Goal: Task Accomplishment & Management: Complete application form

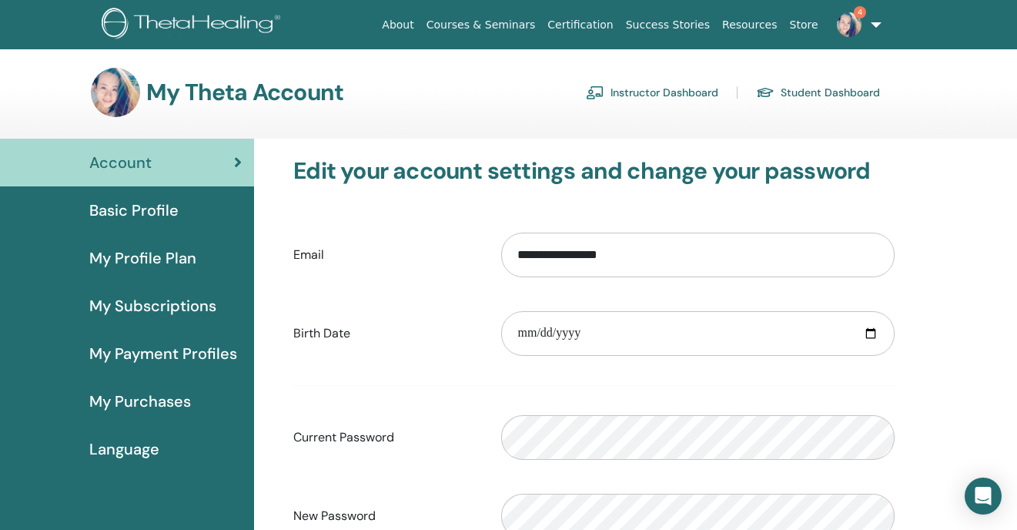
click at [648, 94] on link "Instructor Dashboard" at bounding box center [652, 92] width 132 height 25
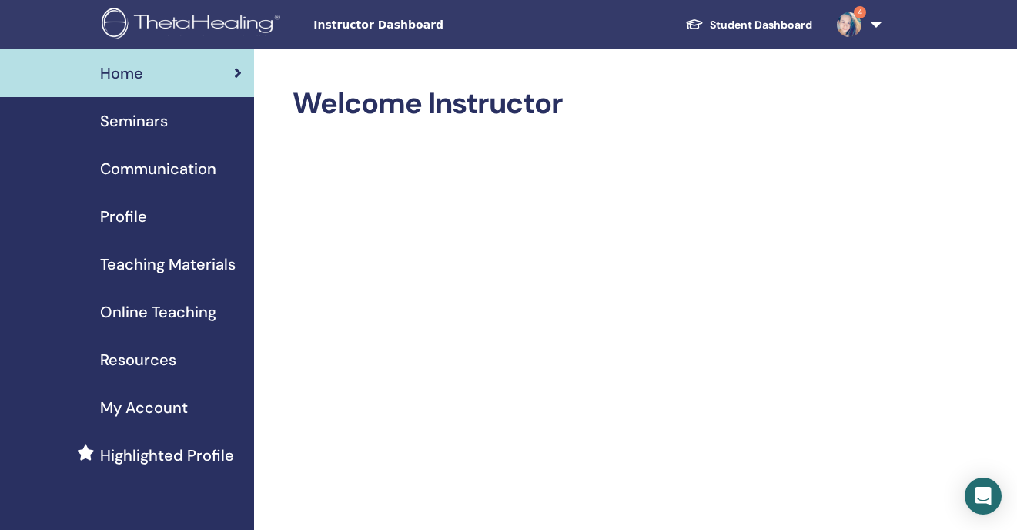
click at [144, 121] on span "Seminars" at bounding box center [134, 120] width 68 height 23
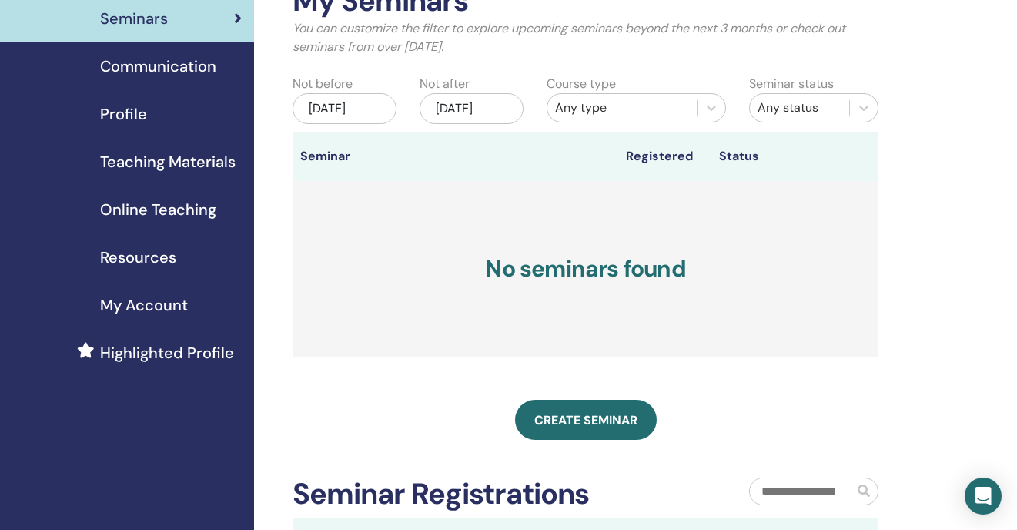
scroll to position [111, 0]
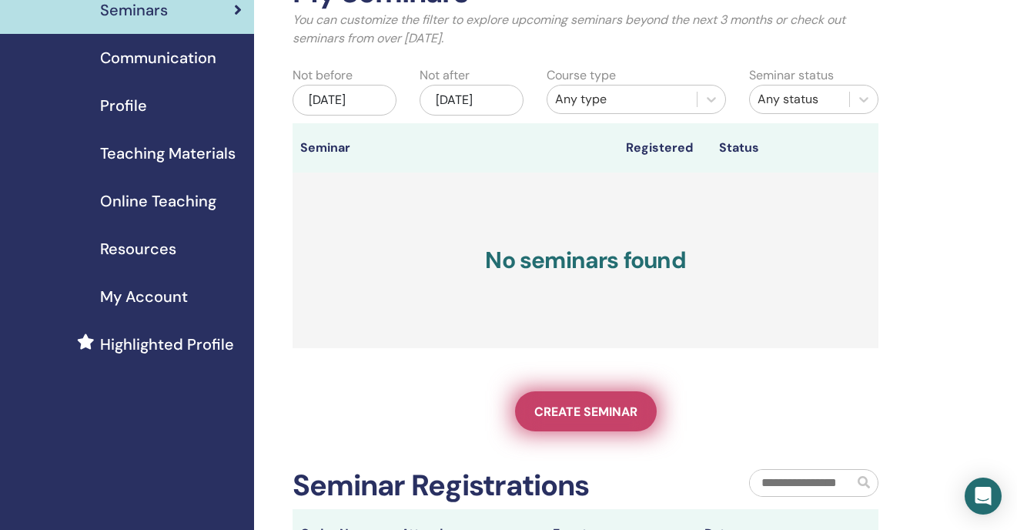
click at [592, 415] on span "Create seminar" at bounding box center [585, 412] width 103 height 16
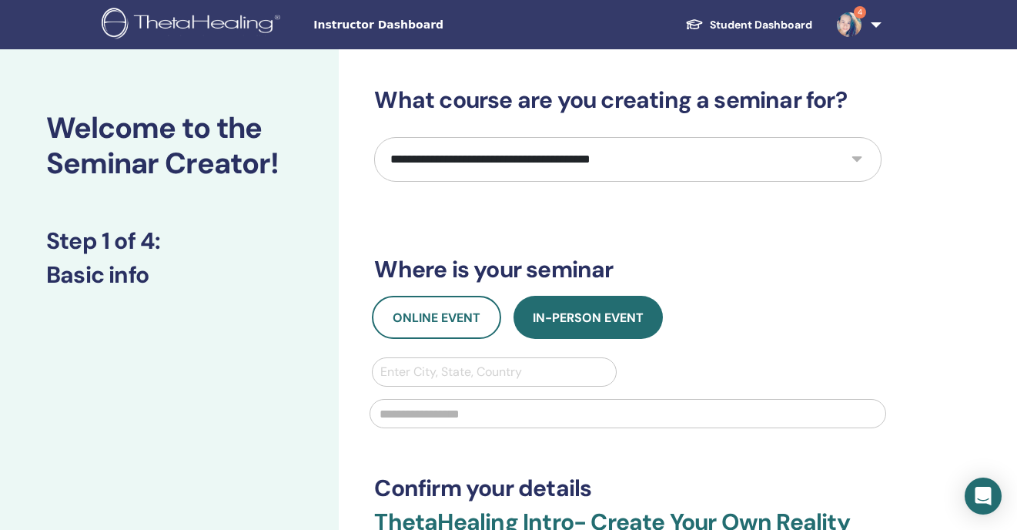
select select "*"
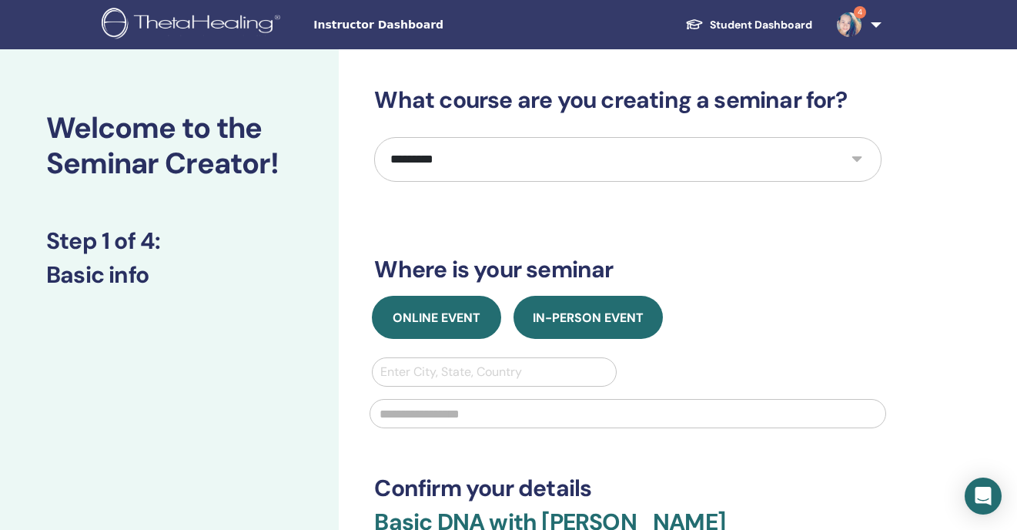
click at [445, 297] on button "Online Event" at bounding box center [436, 317] width 129 height 43
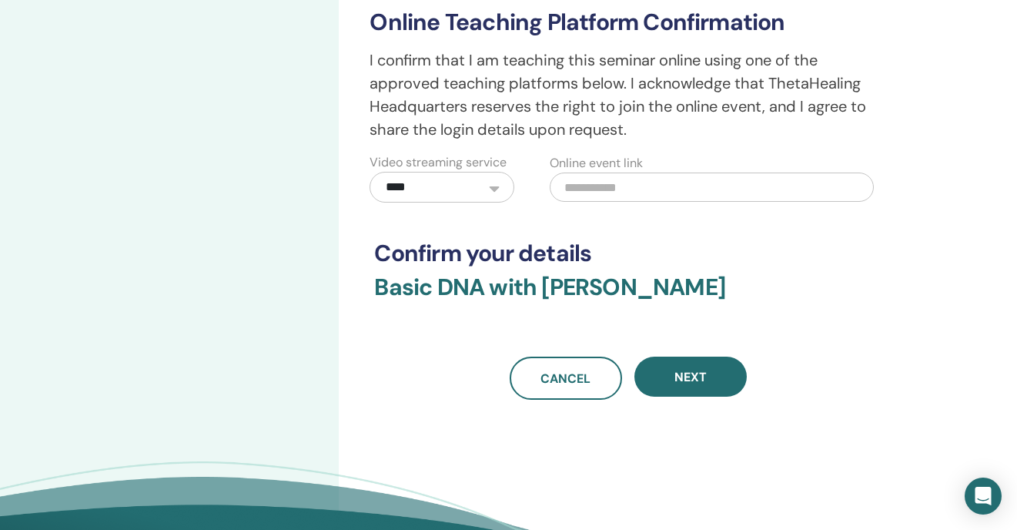
scroll to position [419, 0]
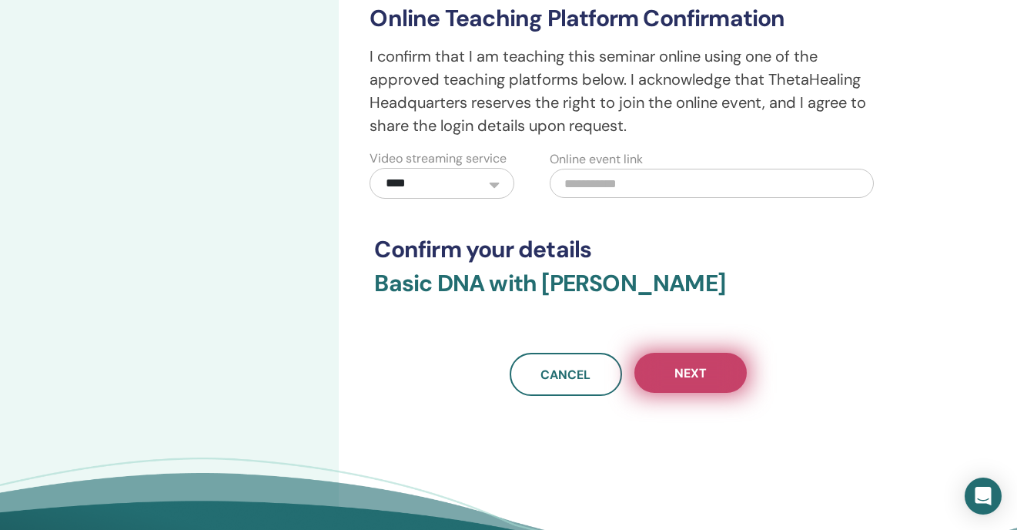
click at [714, 374] on button "Next" at bounding box center [691, 373] width 112 height 40
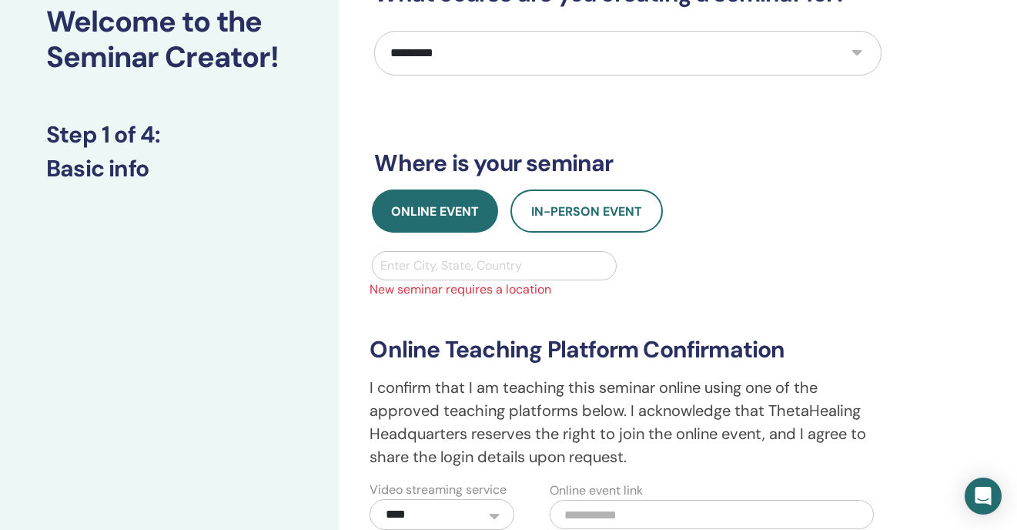
scroll to position [106, 0]
click at [544, 264] on div at bounding box center [493, 266] width 227 height 22
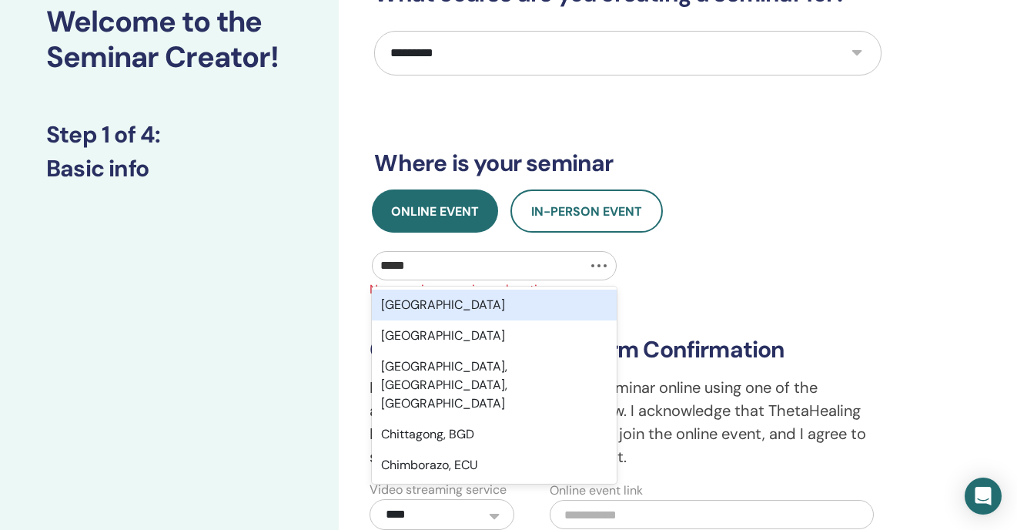
type input "*****"
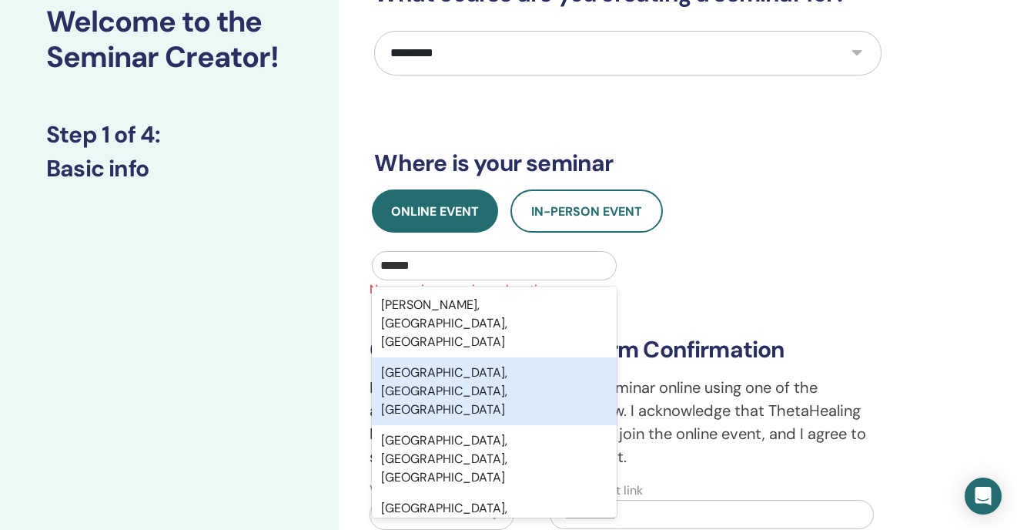
click at [528, 357] on div "[GEOGRAPHIC_DATA], [GEOGRAPHIC_DATA], [GEOGRAPHIC_DATA]" at bounding box center [494, 391] width 244 height 68
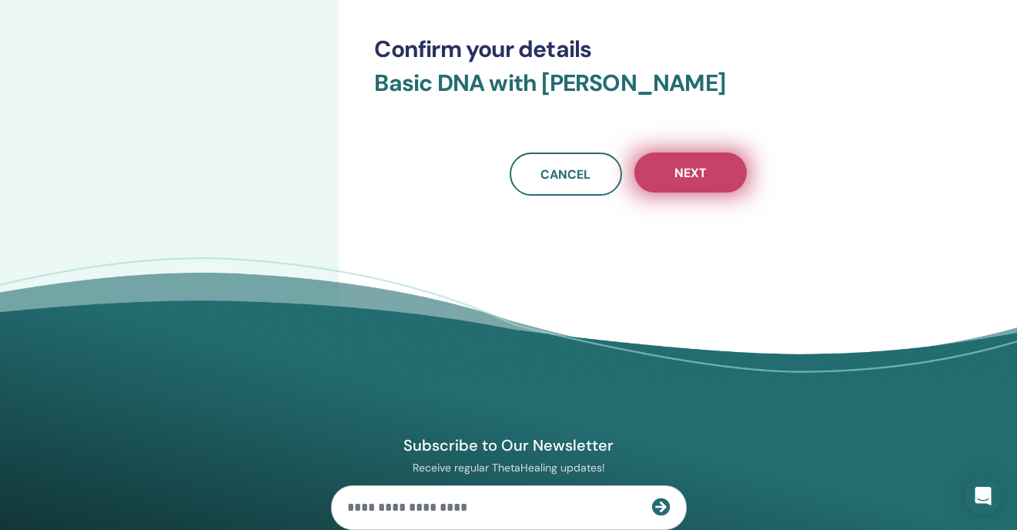
click at [693, 182] on button "Next" at bounding box center [691, 172] width 112 height 40
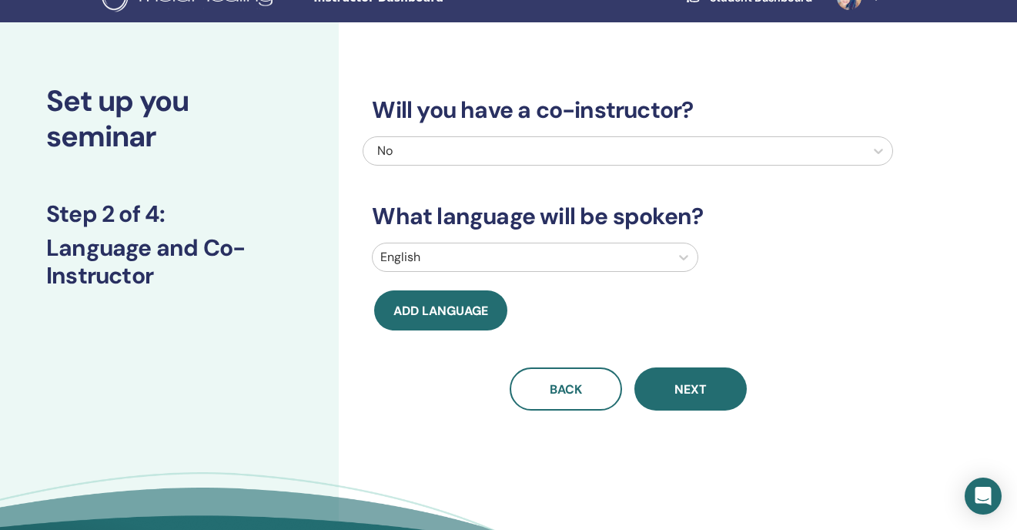
scroll to position [27, 0]
click at [479, 256] on div at bounding box center [521, 257] width 282 height 22
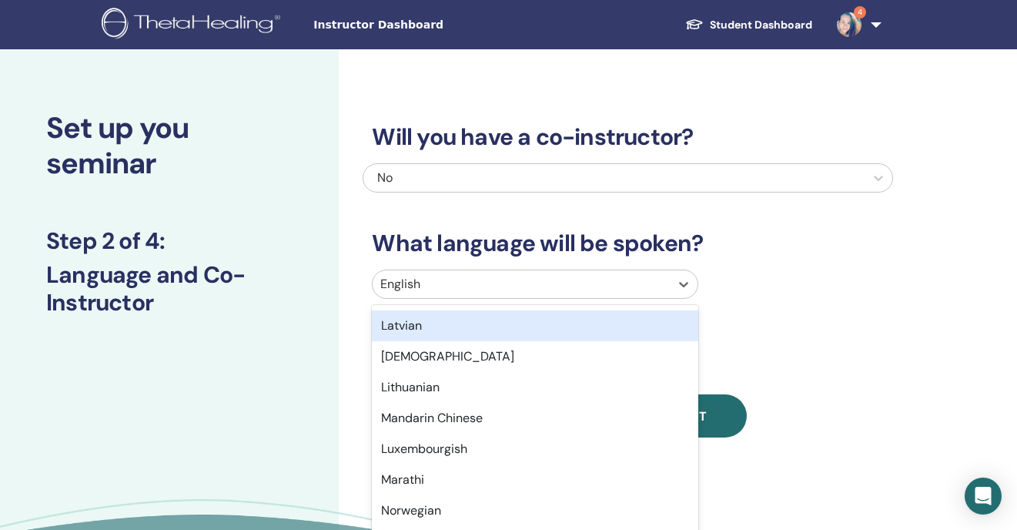
scroll to position [830, 0]
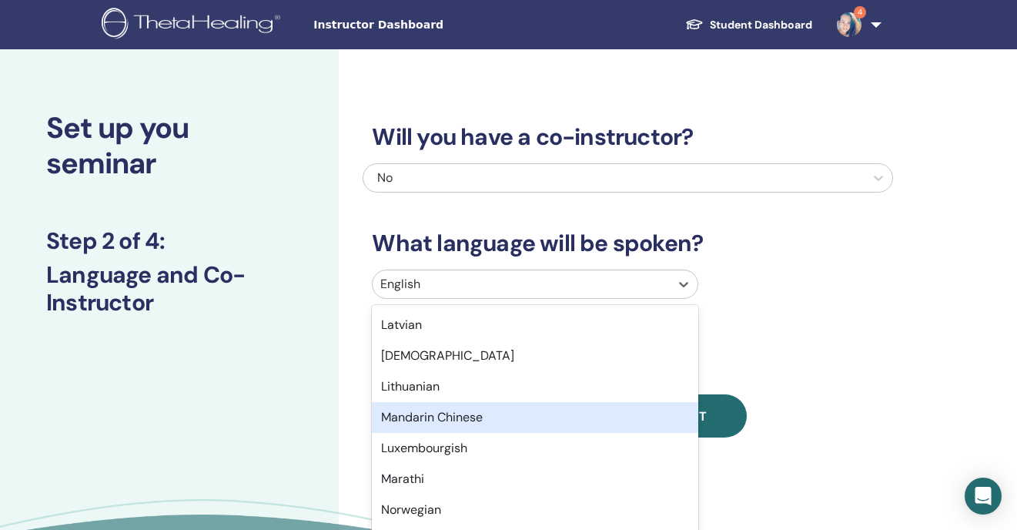
click at [432, 421] on div "Mandarin Chinese" at bounding box center [535, 417] width 327 height 31
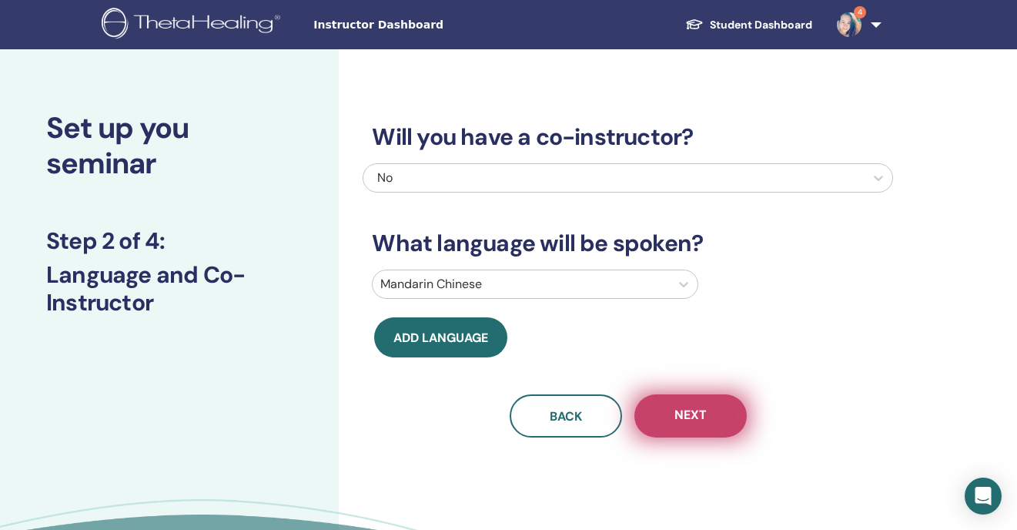
click at [699, 422] on span "Next" at bounding box center [691, 416] width 32 height 19
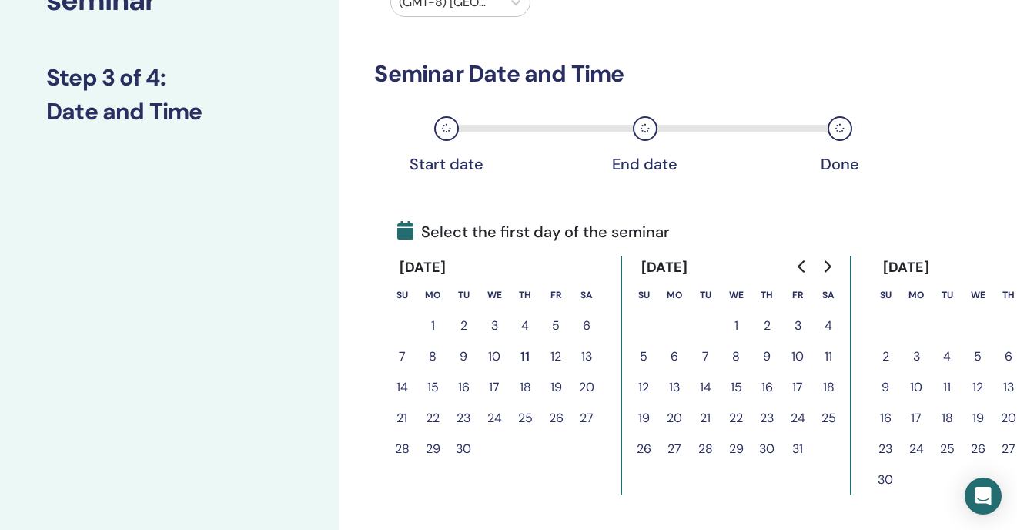
scroll to position [168, 0]
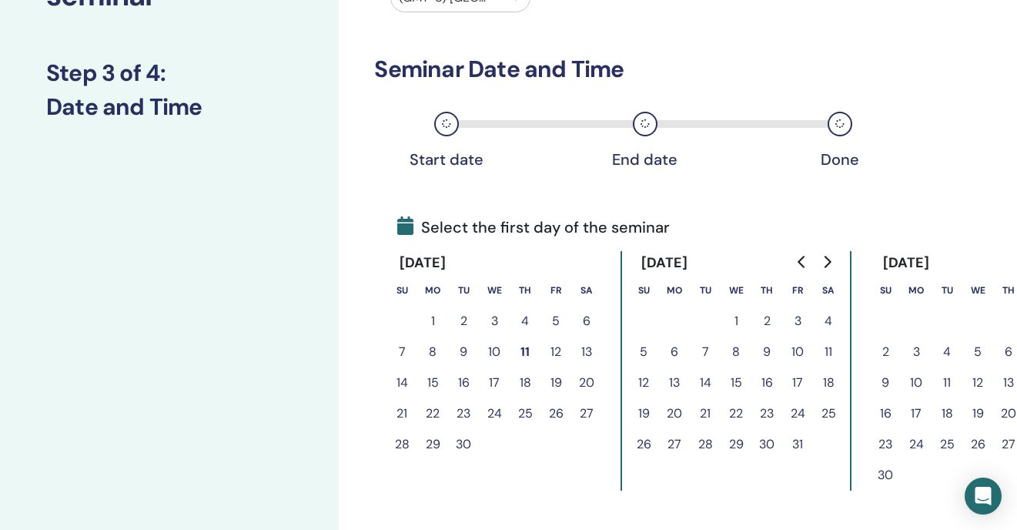
click at [587, 357] on button "13" at bounding box center [586, 352] width 31 height 31
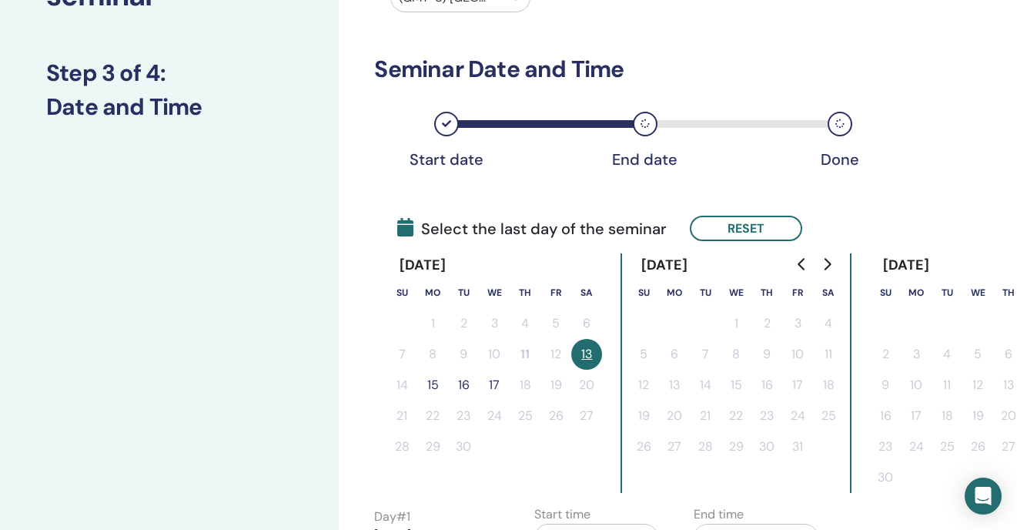
click at [439, 385] on button "15" at bounding box center [432, 385] width 31 height 31
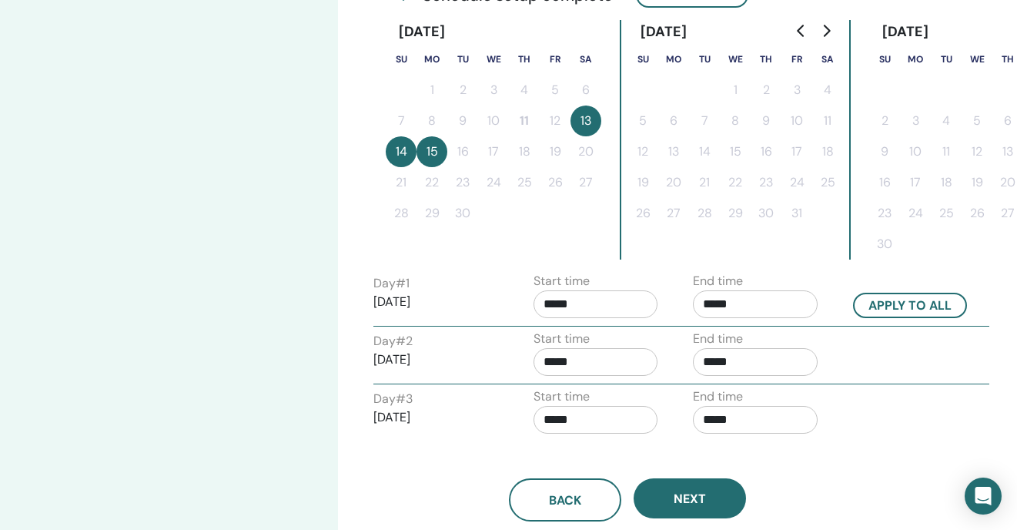
scroll to position [438, 1]
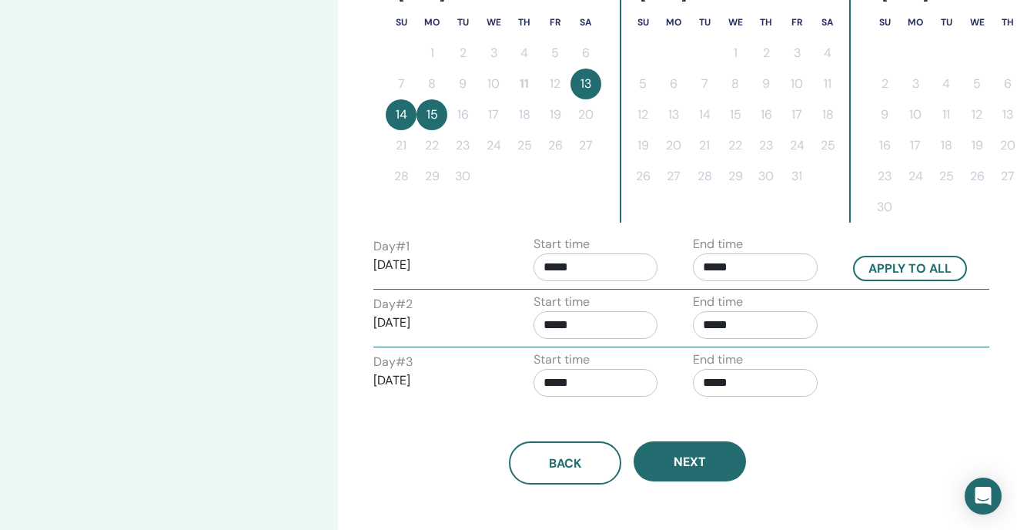
click at [610, 263] on input "*****" at bounding box center [596, 267] width 125 height 28
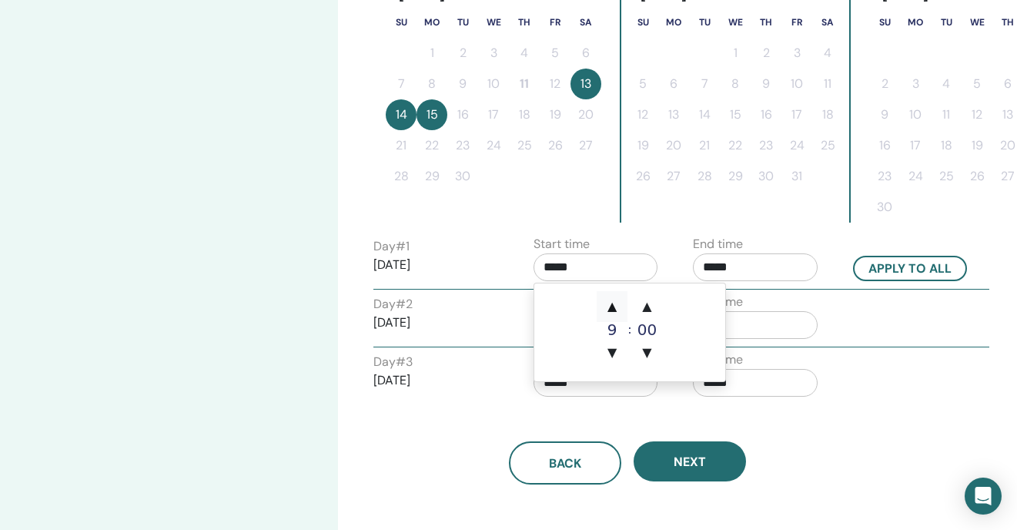
click at [612, 311] on span "▲" at bounding box center [612, 306] width 31 height 31
type input "*****"
click at [728, 264] on input "*****" at bounding box center [755, 267] width 125 height 28
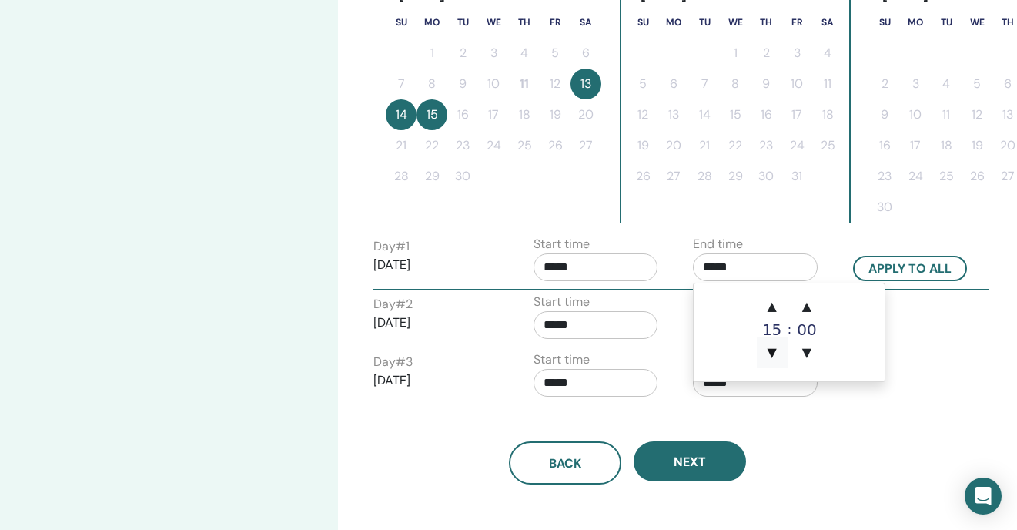
click at [772, 357] on span "▼" at bounding box center [772, 352] width 31 height 31
click at [771, 297] on span "▲" at bounding box center [772, 306] width 31 height 31
type input "*****"
click at [917, 273] on button "Apply to all" at bounding box center [910, 268] width 114 height 25
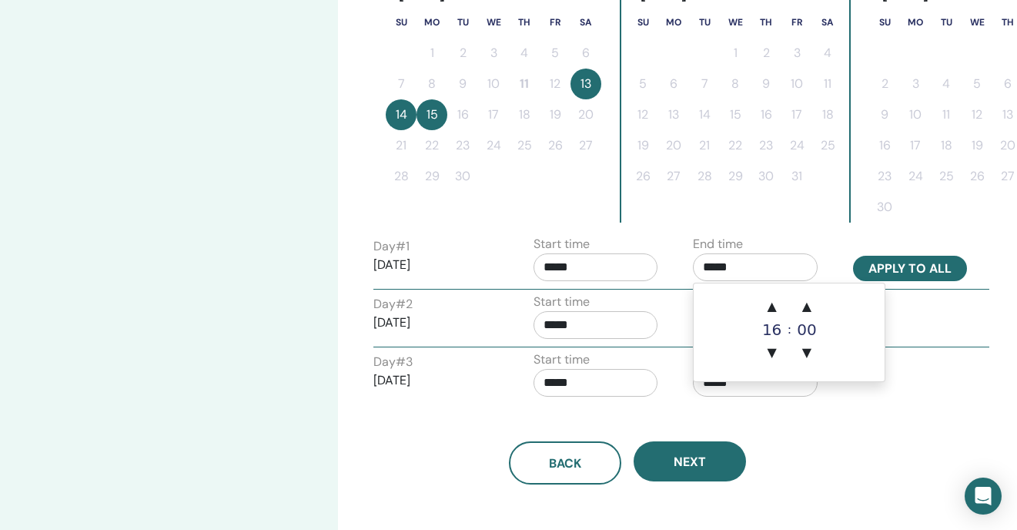
type input "*****"
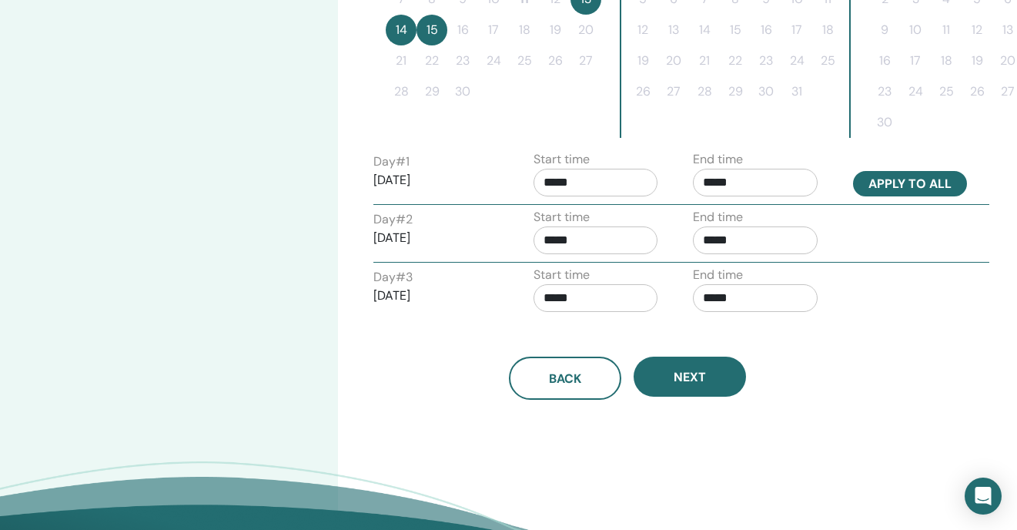
scroll to position [525, 1]
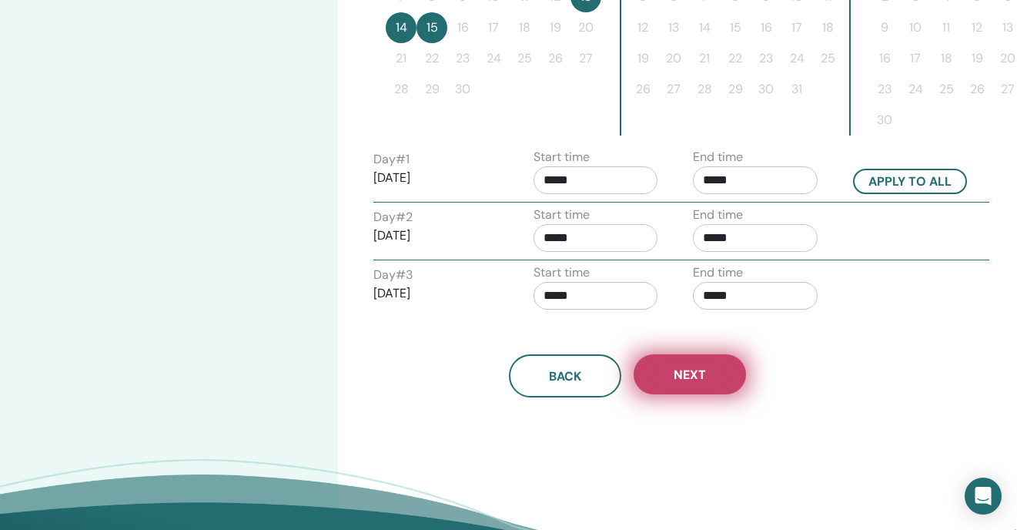
click at [706, 376] on button "Next" at bounding box center [690, 374] width 112 height 40
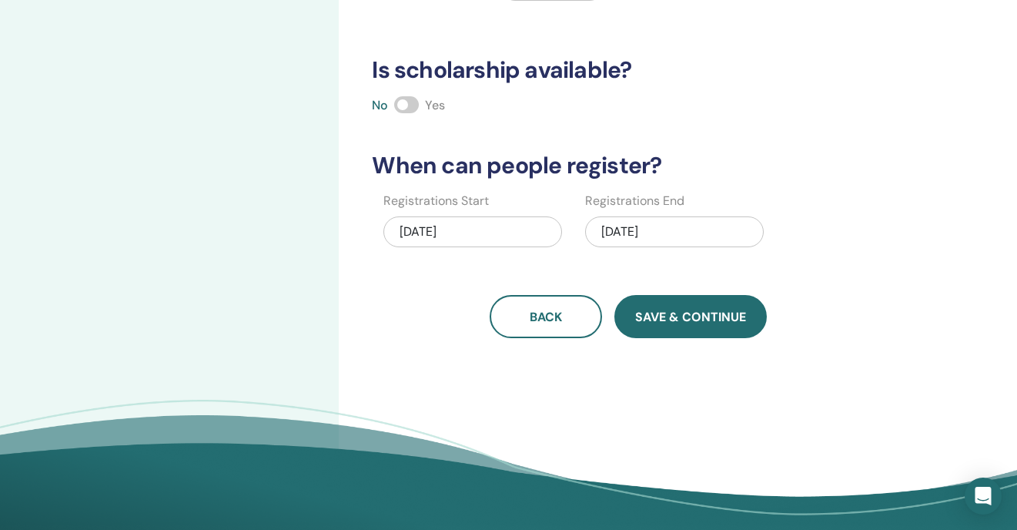
click at [642, 324] on span "Save & Continue" at bounding box center [690, 317] width 111 height 16
click at [695, 307] on button "Save & Continue" at bounding box center [691, 316] width 152 height 43
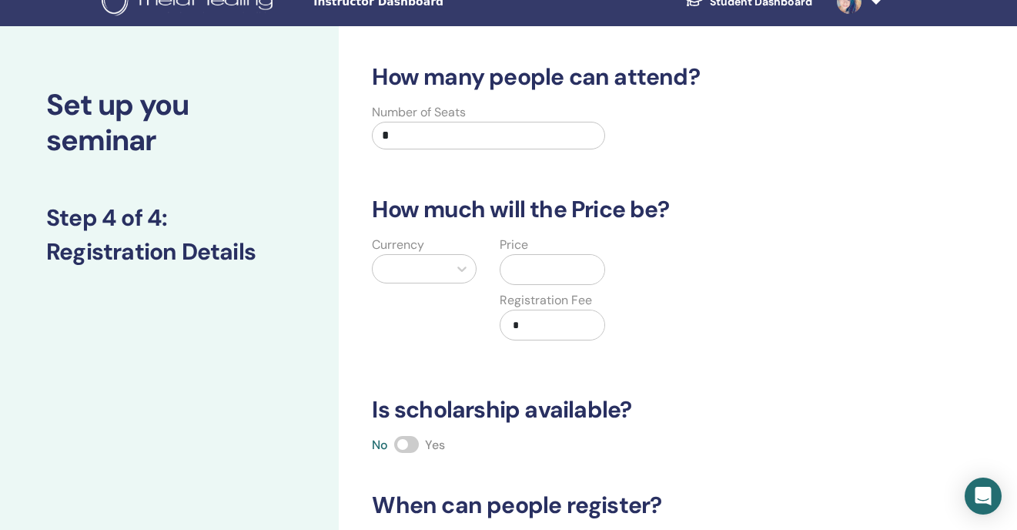
scroll to position [2, 0]
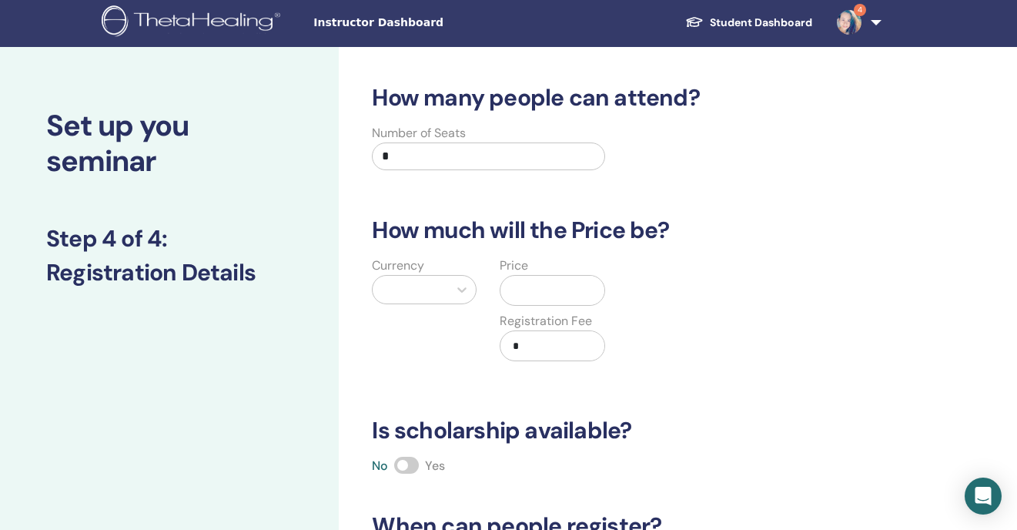
click at [477, 159] on input "*" at bounding box center [488, 156] width 233 height 28
type input "**"
click at [438, 294] on div at bounding box center [410, 290] width 60 height 22
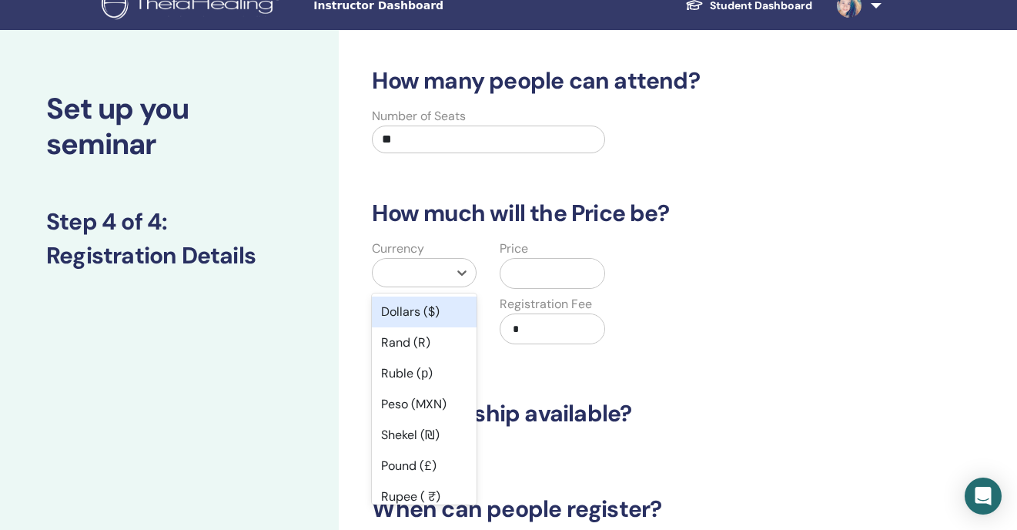
scroll to position [20, 0]
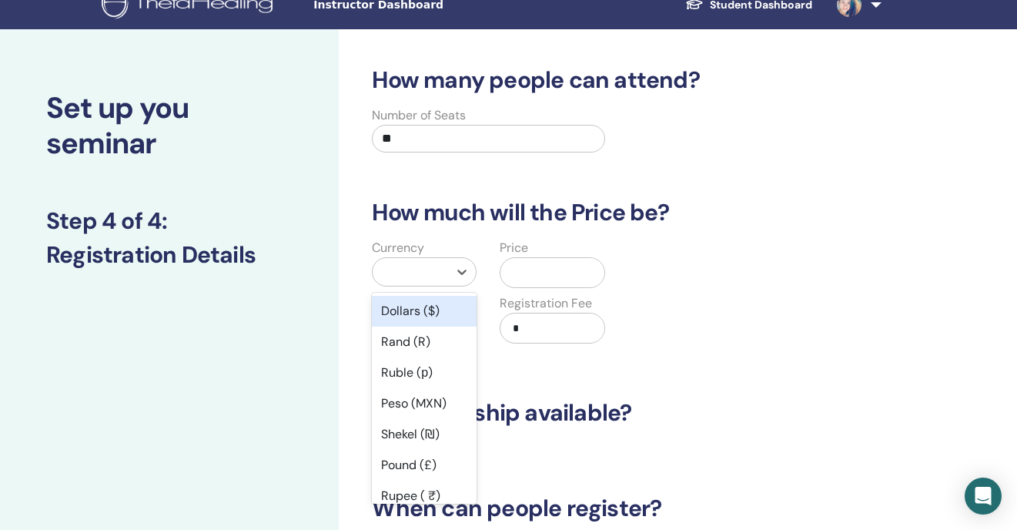
click at [420, 311] on div "Dollars ($)" at bounding box center [424, 311] width 105 height 31
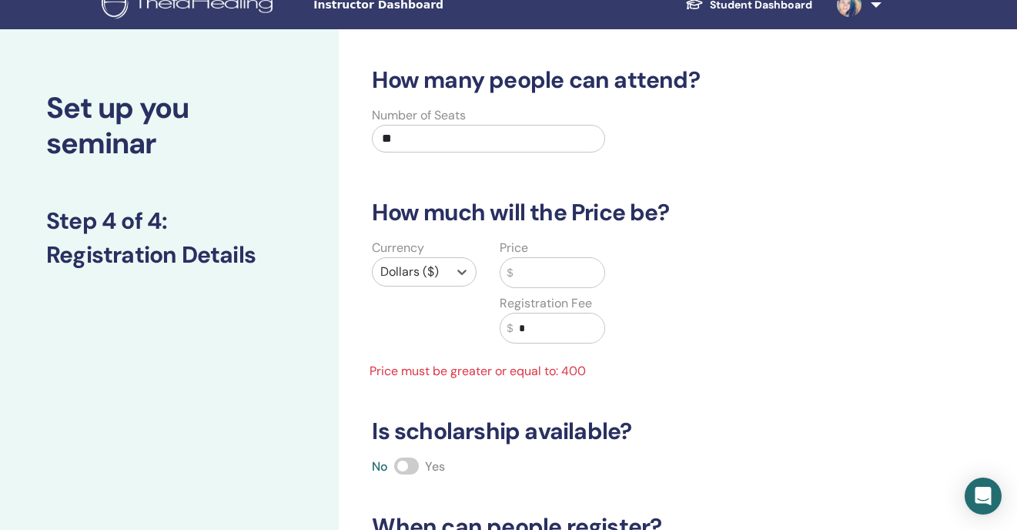
click at [571, 259] on input "text" at bounding box center [558, 272] width 91 height 29
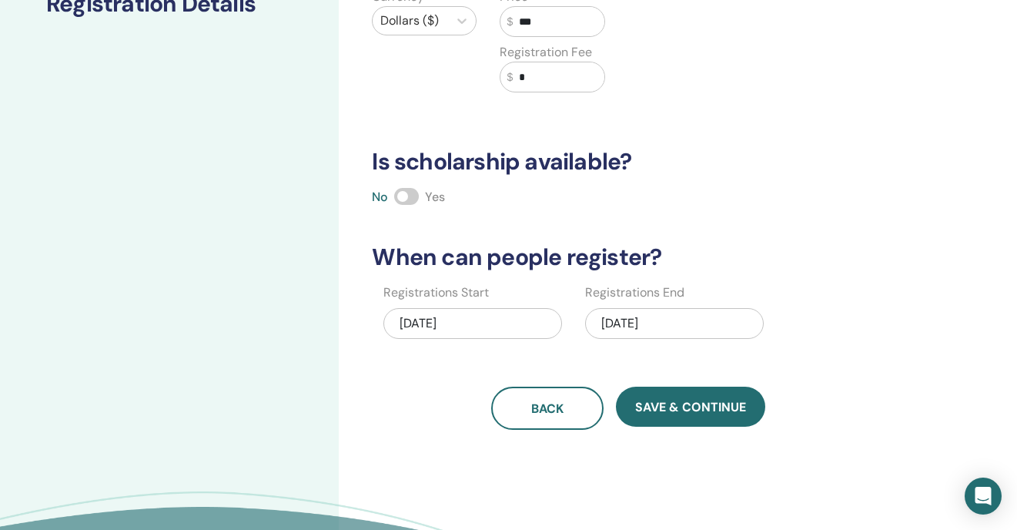
scroll to position [280, 0]
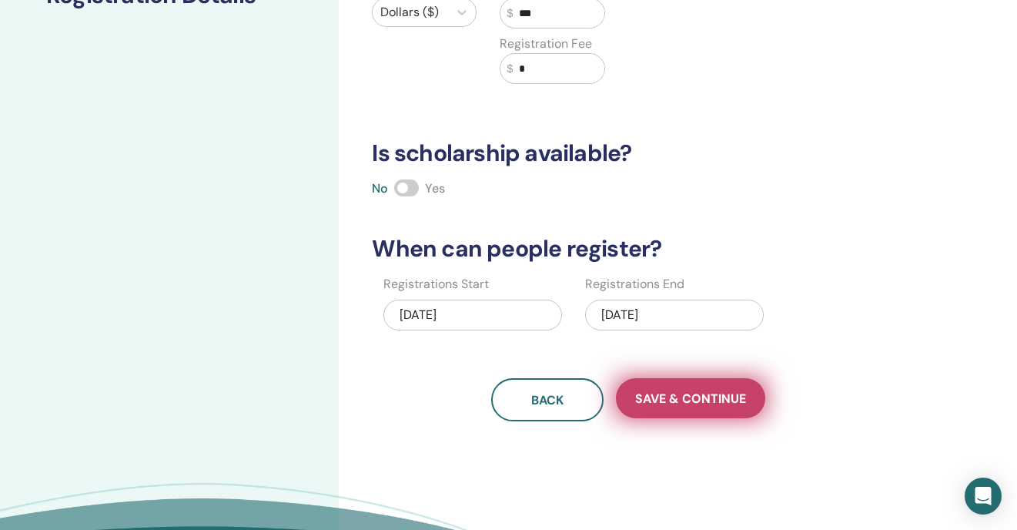
type input "***"
click at [709, 400] on span "Save & Continue" at bounding box center [690, 398] width 111 height 16
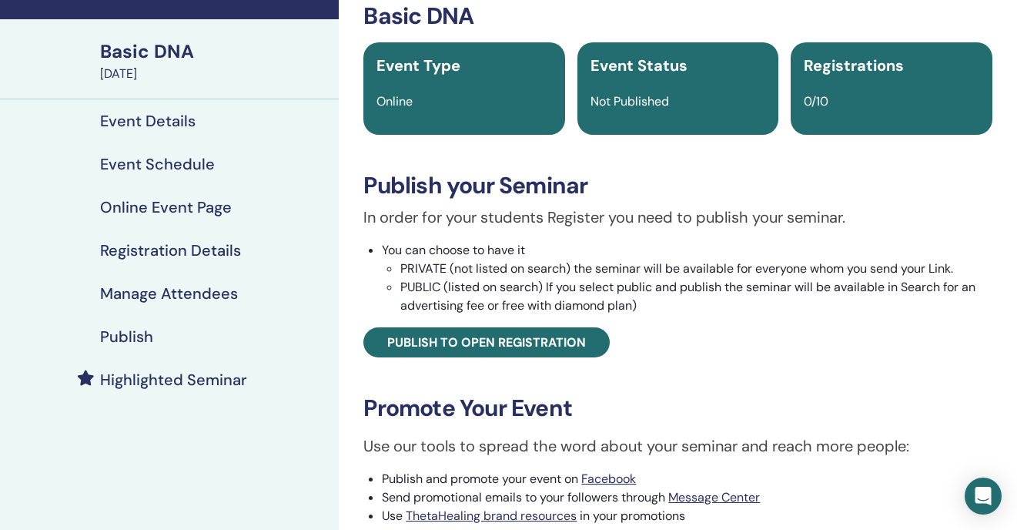
scroll to position [89, 0]
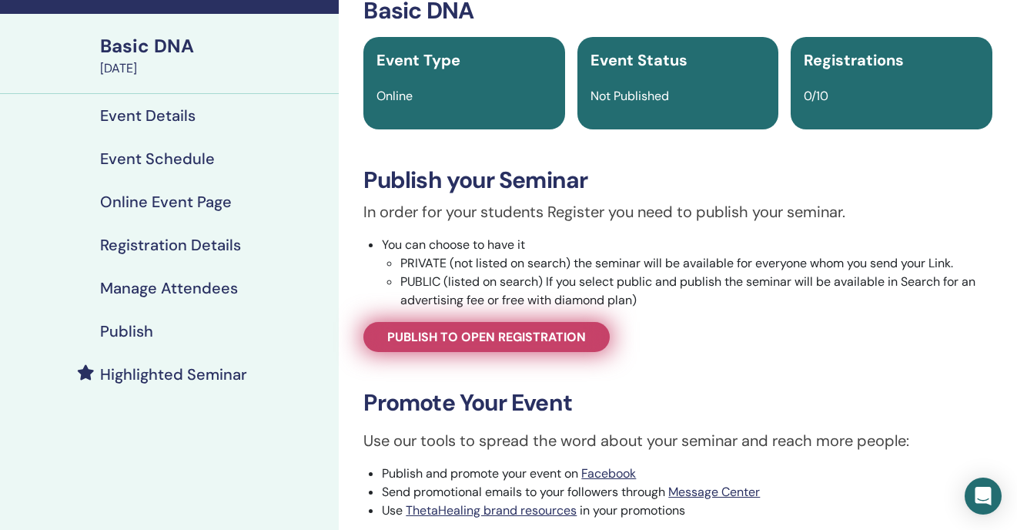
click at [526, 342] on span "Publish to open registration" at bounding box center [486, 337] width 199 height 16
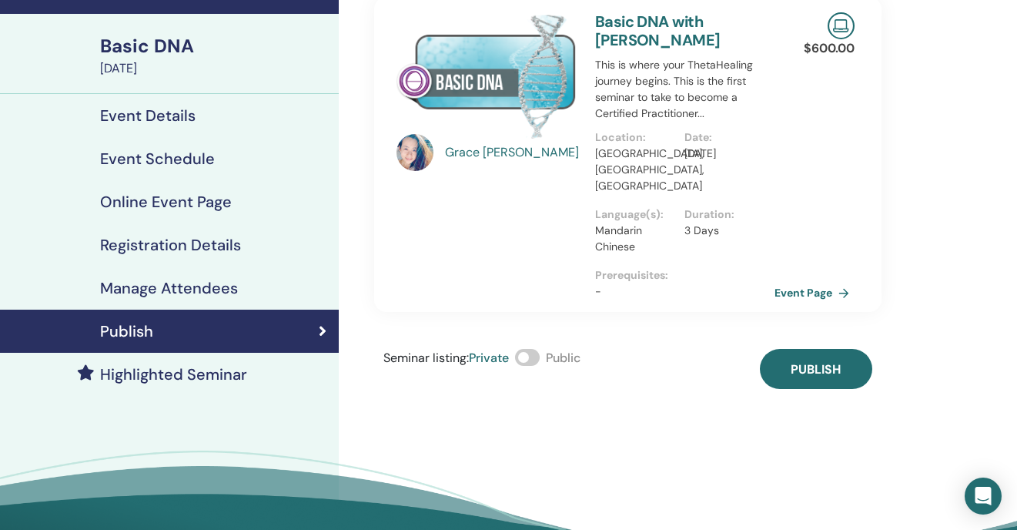
click at [534, 349] on span at bounding box center [527, 357] width 25 height 17
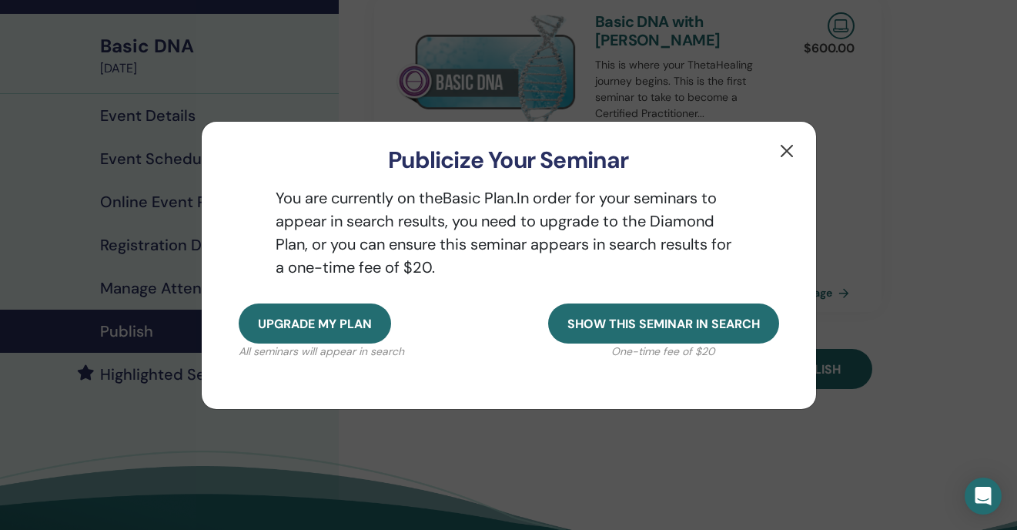
click at [782, 153] on button "button" at bounding box center [787, 151] width 25 height 25
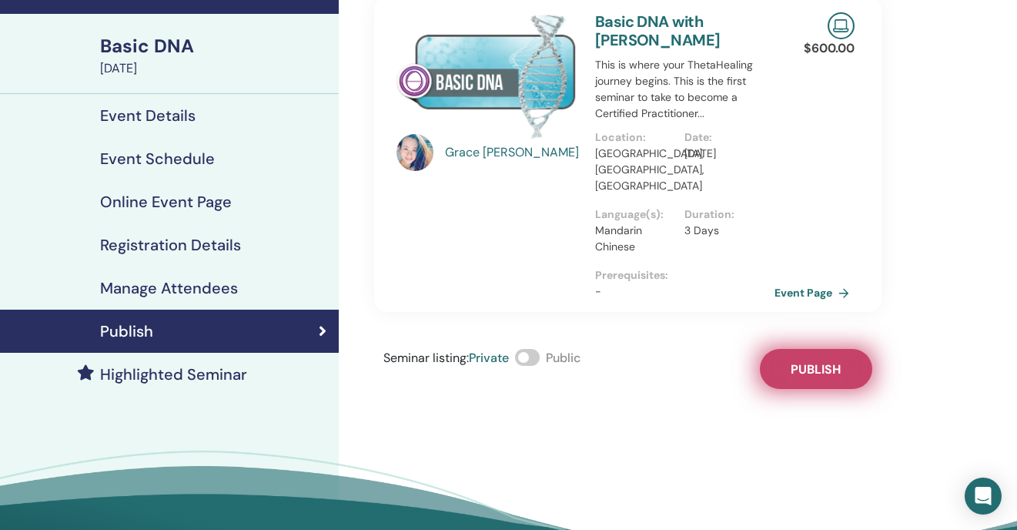
click at [811, 366] on button "Publish" at bounding box center [816, 369] width 112 height 40
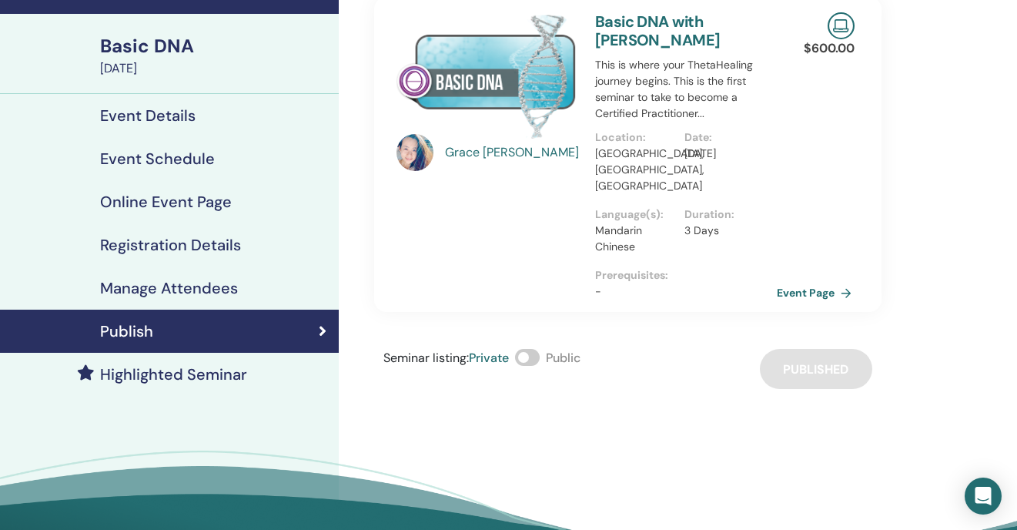
click at [795, 281] on link "Event Page" at bounding box center [817, 292] width 81 height 23
